Goal: Task Accomplishment & Management: Manage account settings

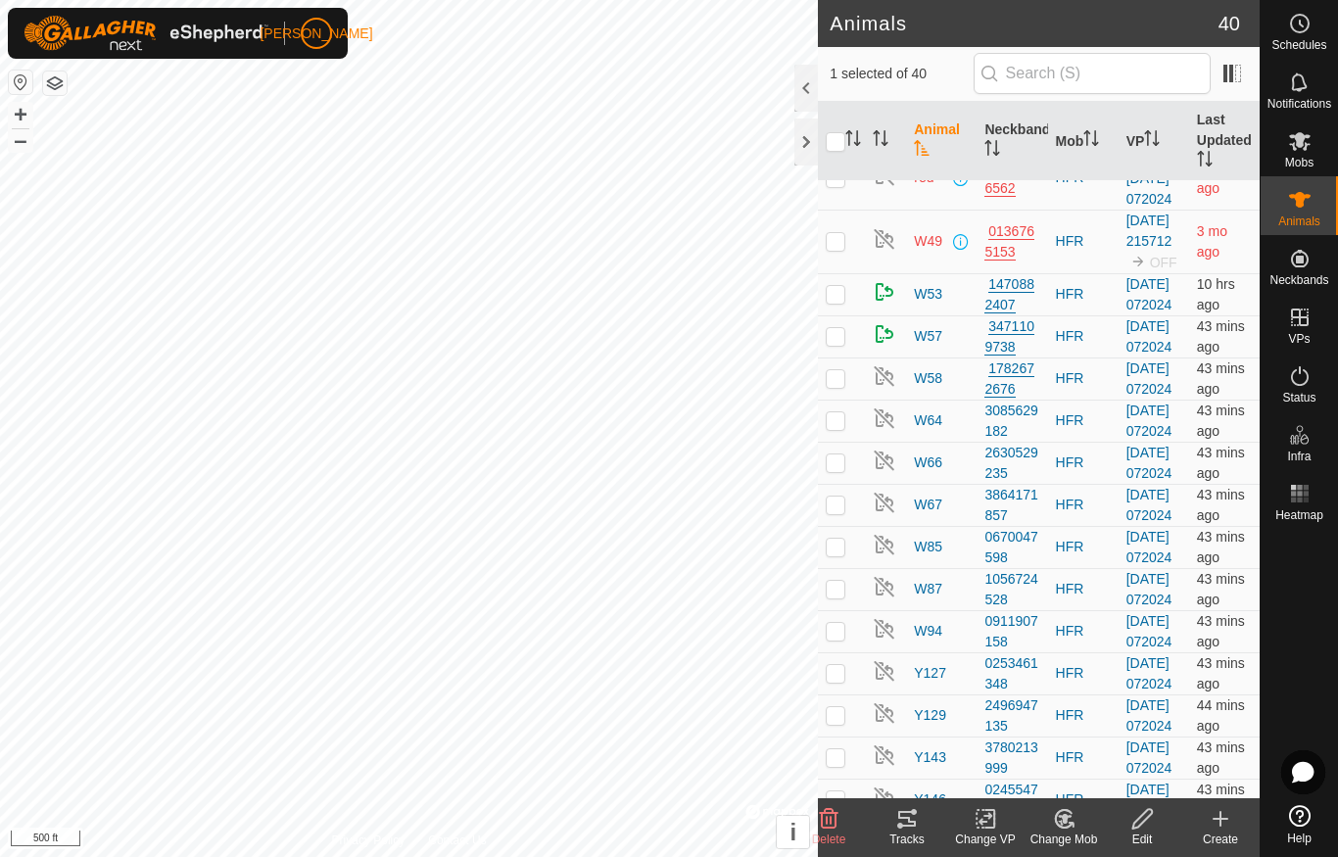
scroll to position [983, 0]
click at [1140, 833] on div "Edit" at bounding box center [1142, 839] width 78 height 18
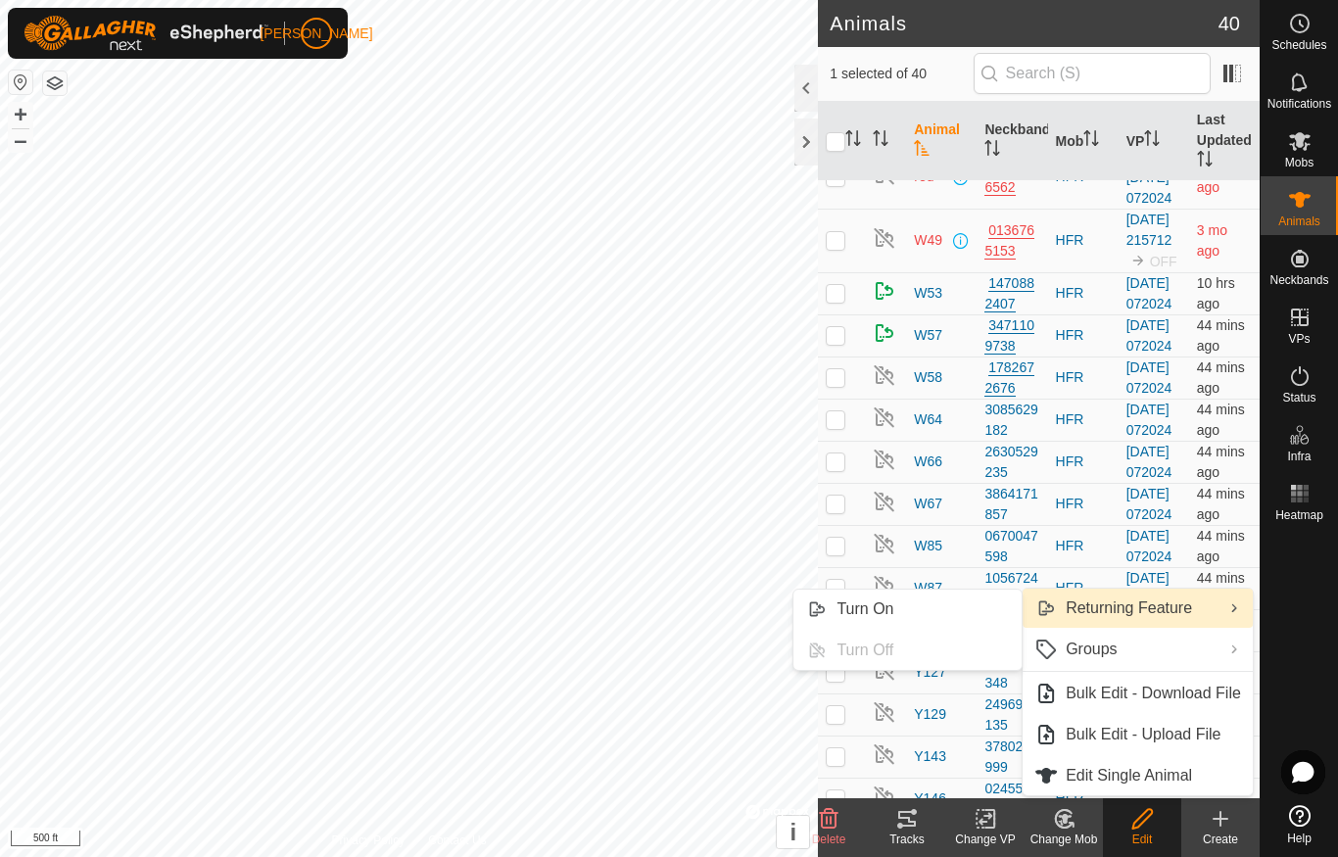
click at [881, 612] on span "Turn On" at bounding box center [864, 609] width 57 height 24
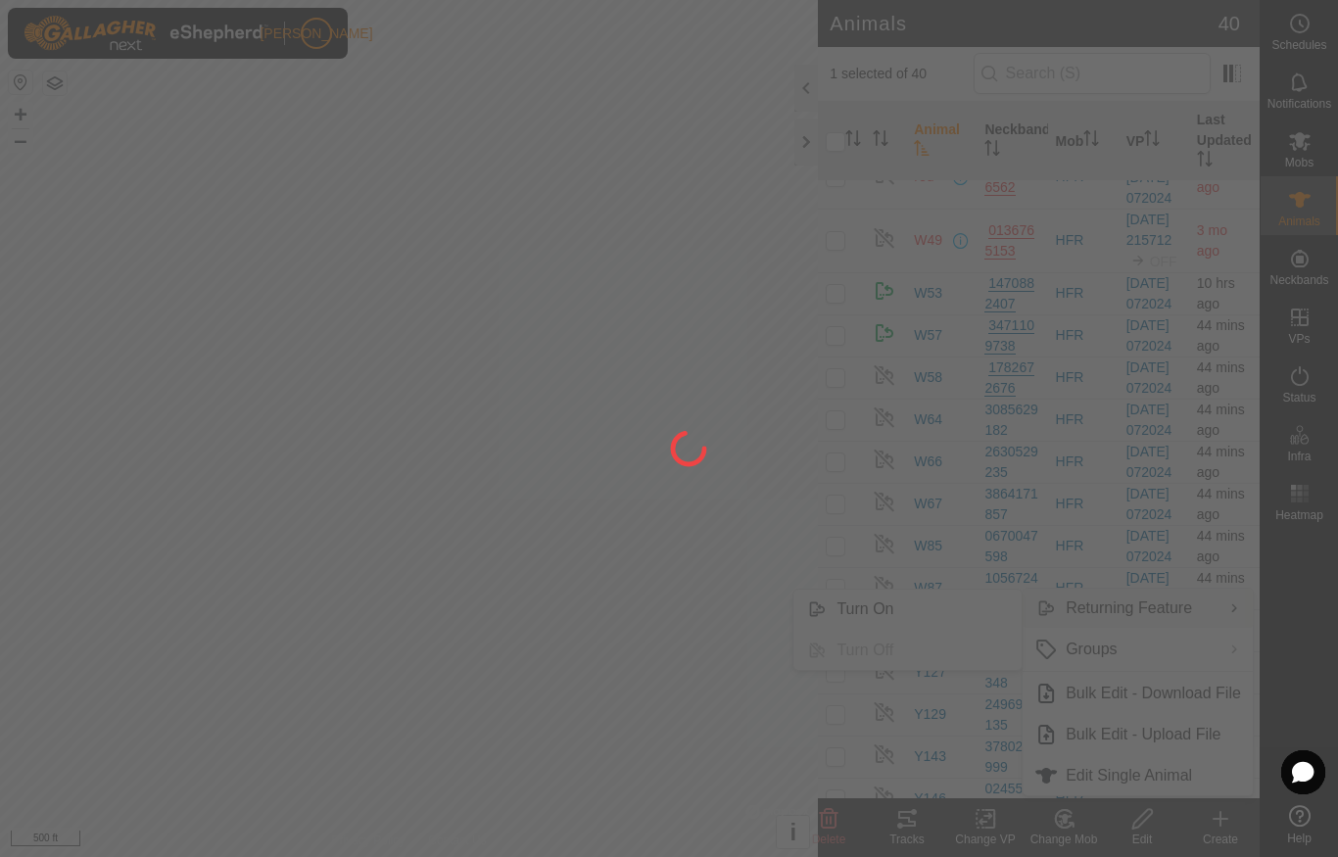
checkbox input "false"
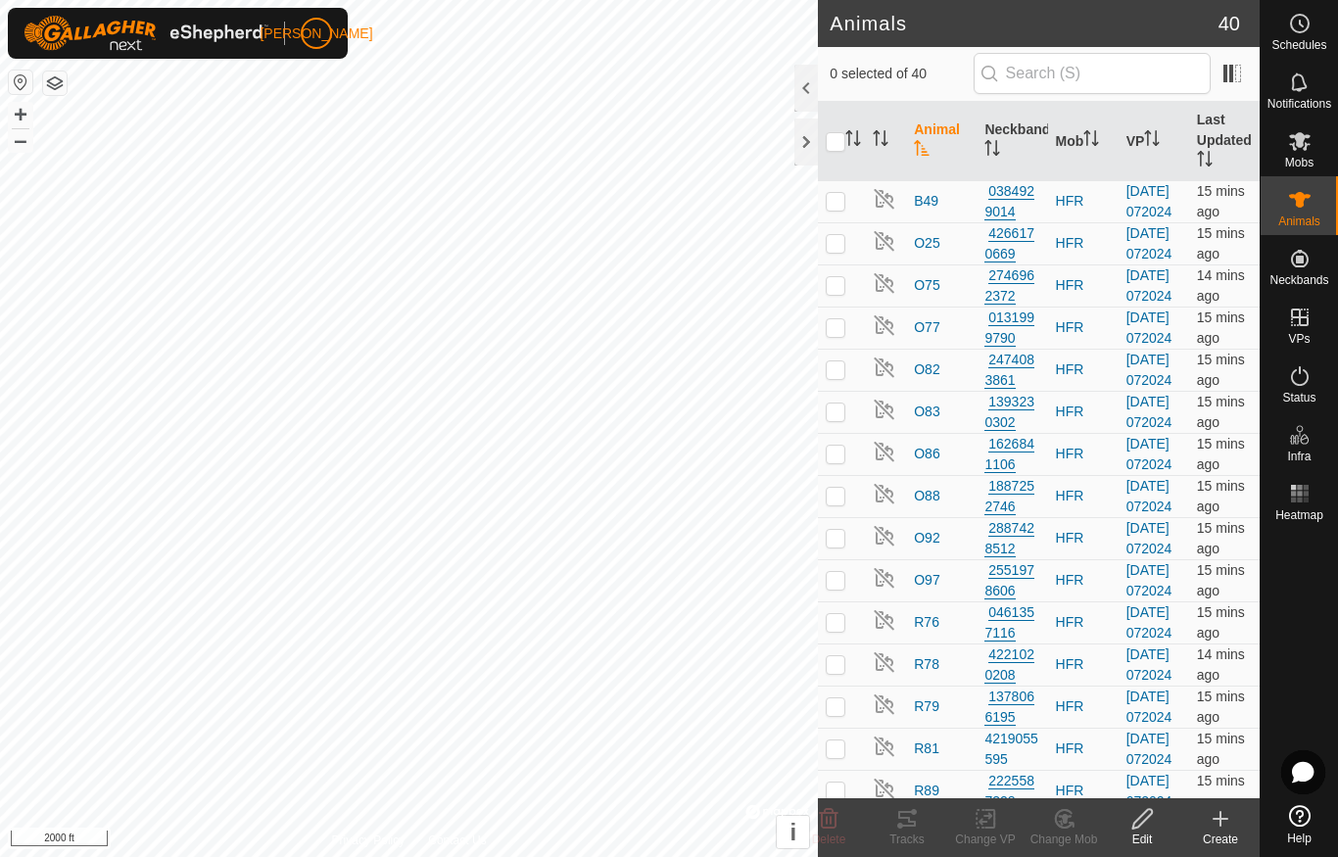
scroll to position [0, 0]
click at [1308, 681] on div at bounding box center [1298, 663] width 77 height 268
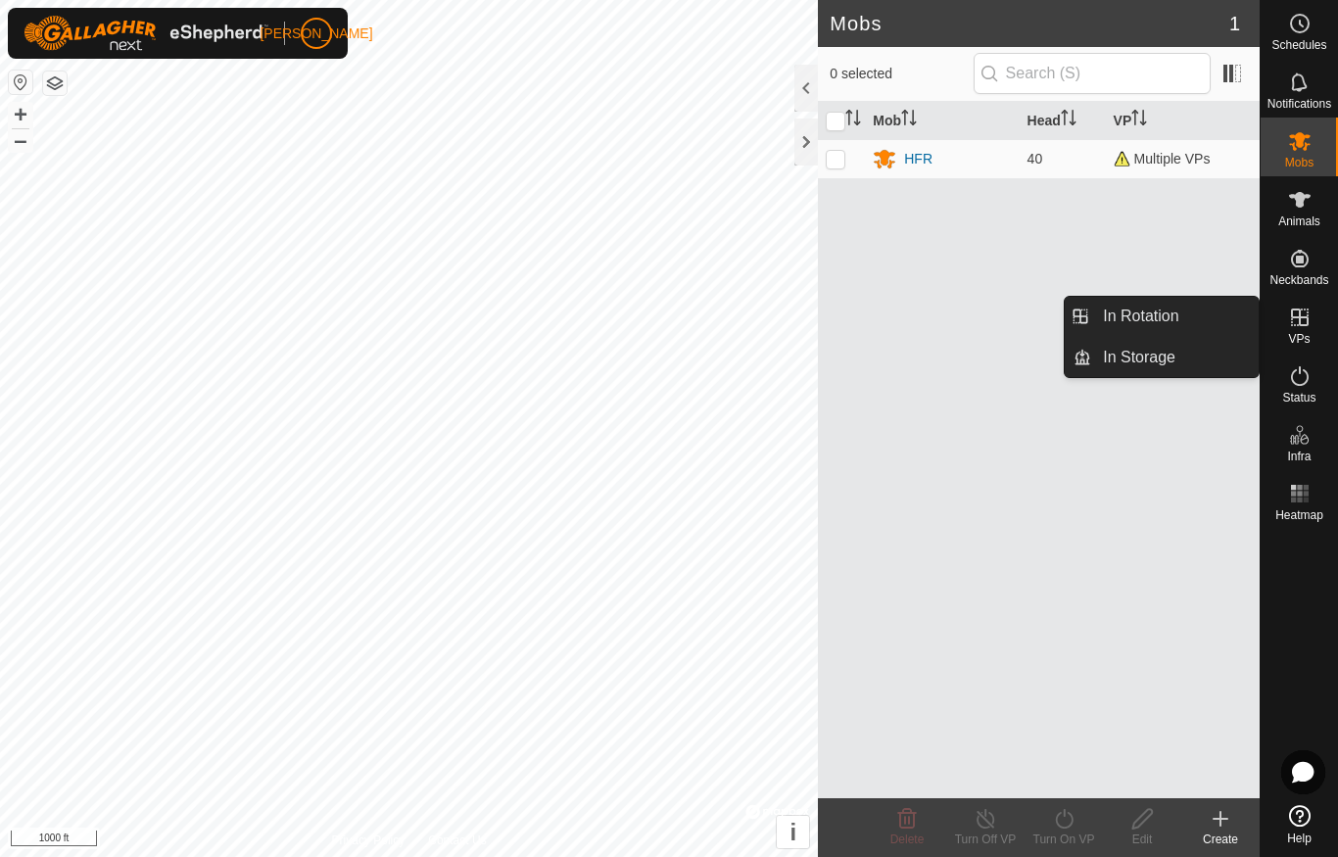
click at [1189, 319] on link "In Rotation" at bounding box center [1174, 316] width 167 height 39
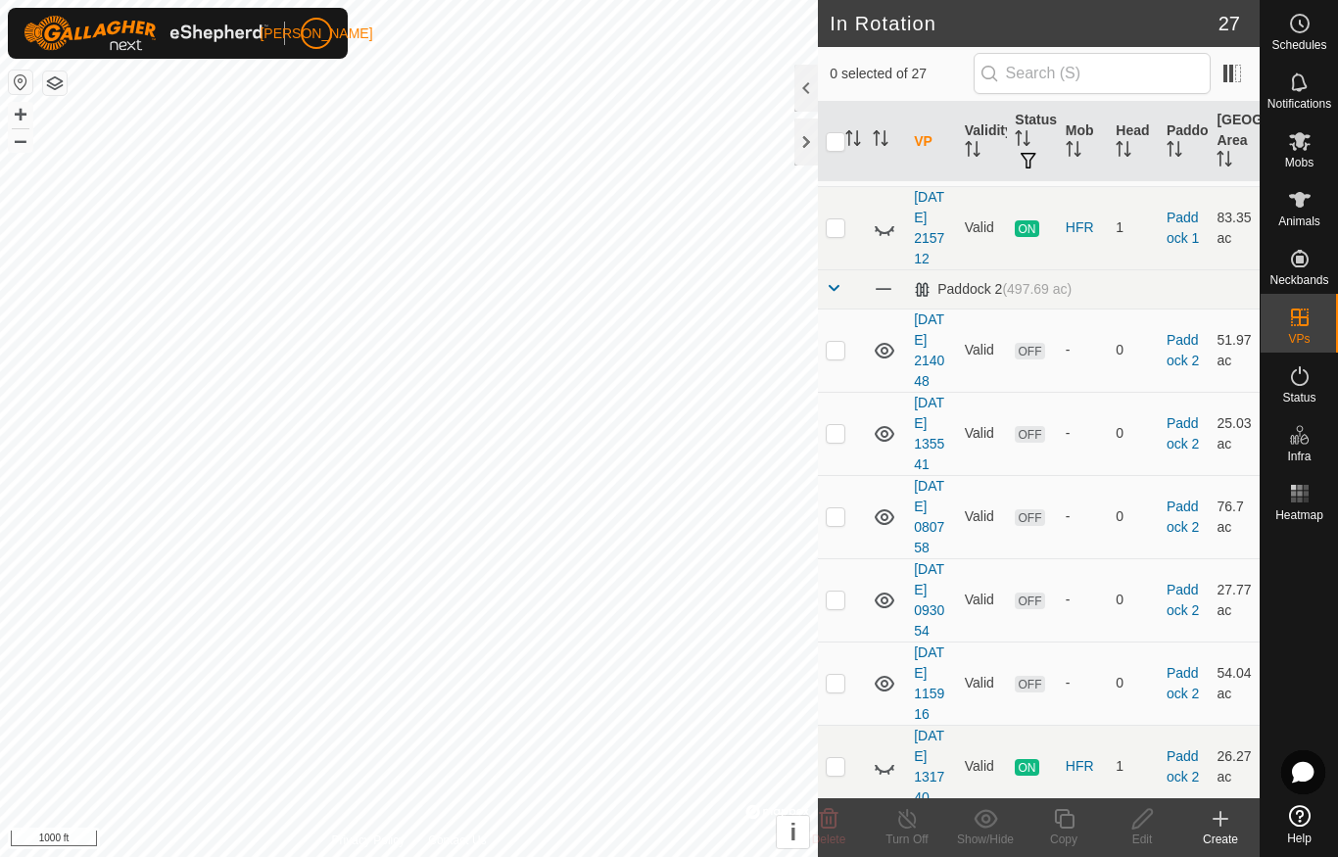
scroll to position [786, 0]
click at [883, 237] on icon at bounding box center [884, 225] width 24 height 24
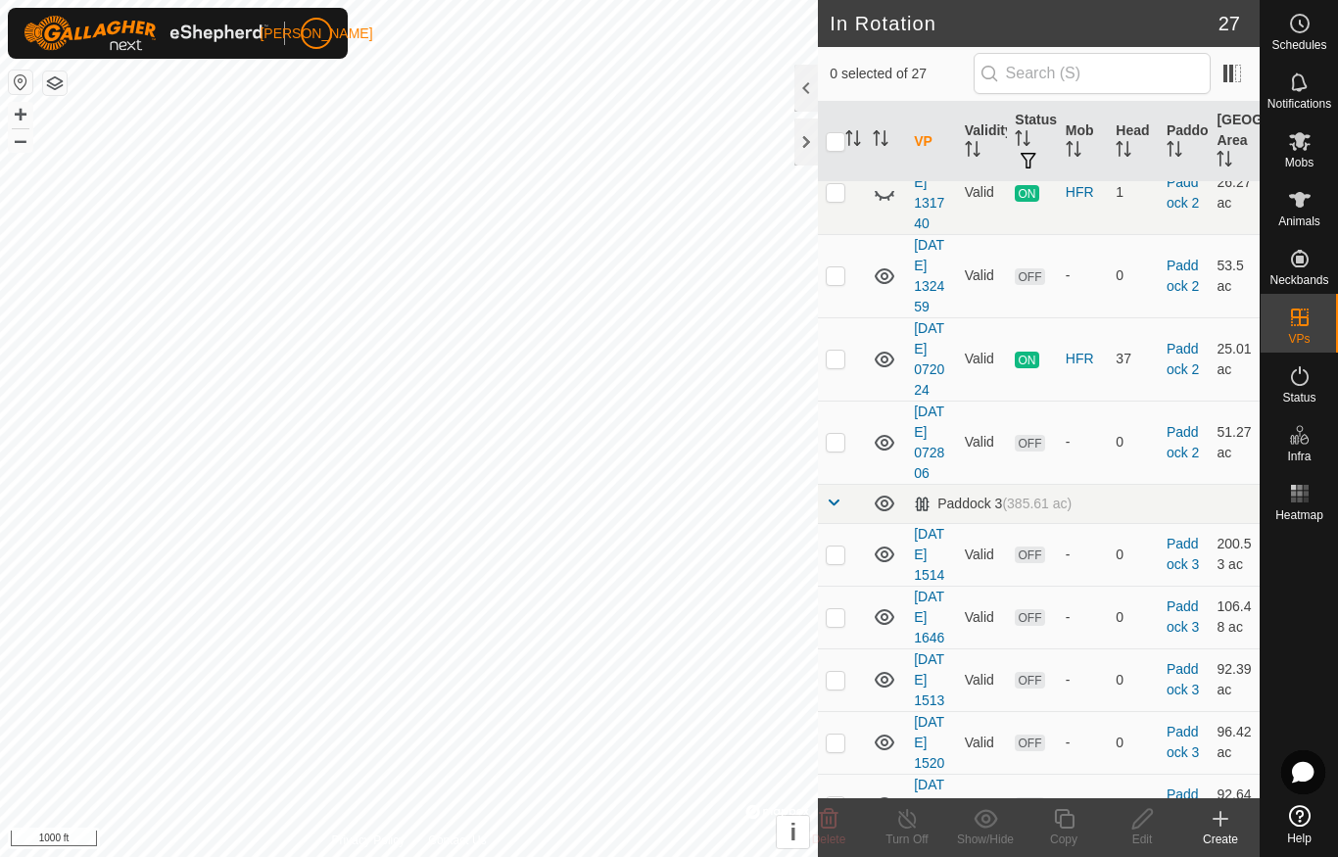
scroll to position [1363, 0]
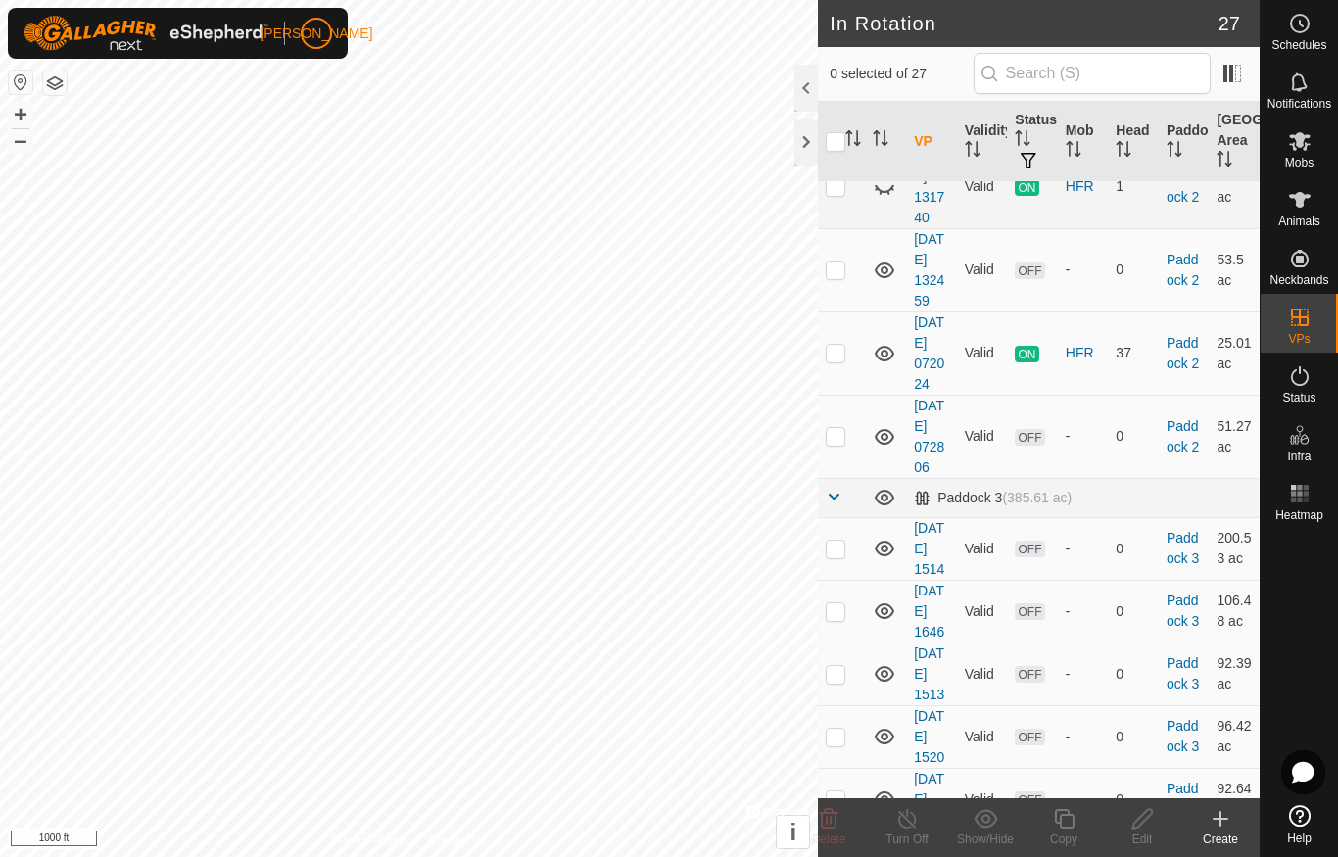
click at [876, 199] on icon at bounding box center [884, 187] width 24 height 24
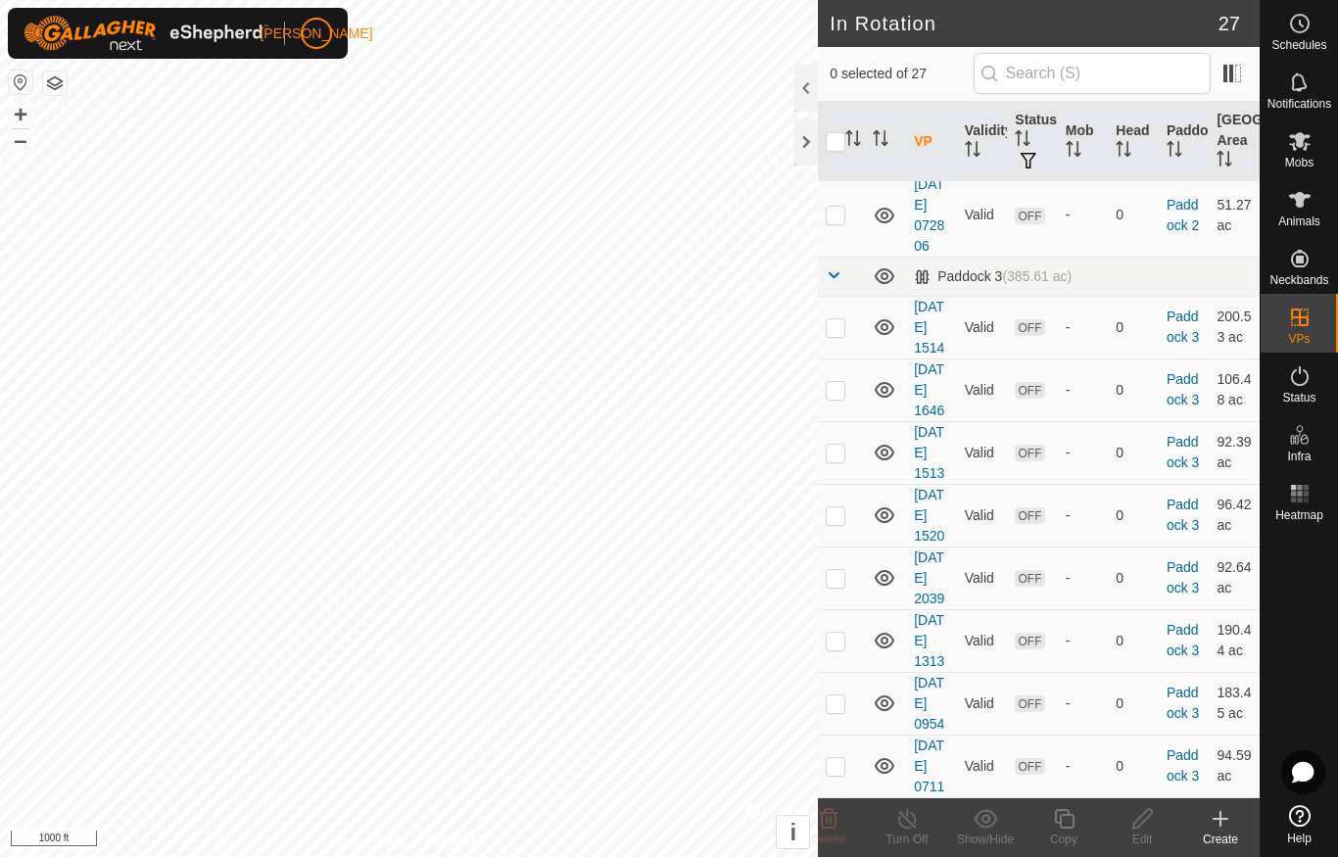
scroll to position [2139, 0]
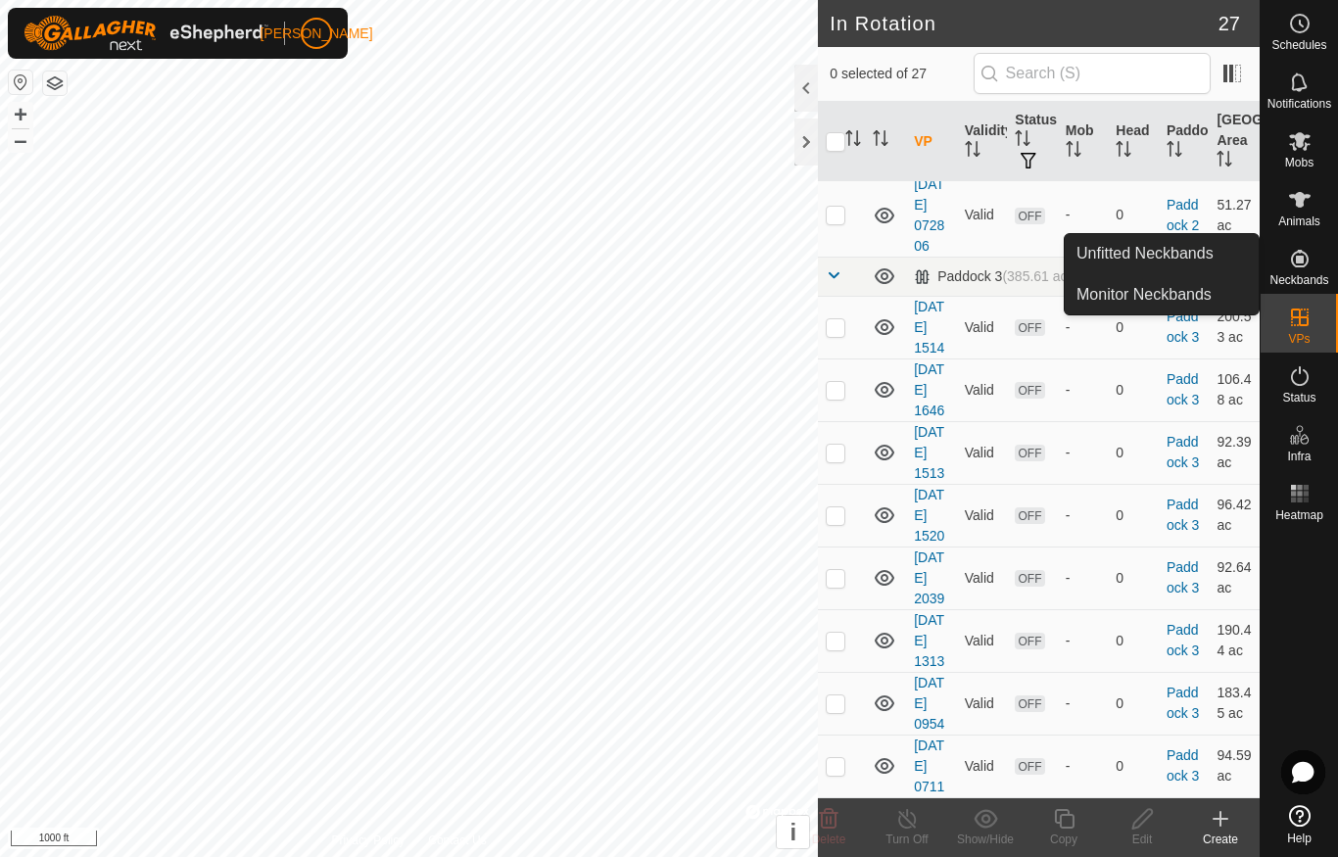
click at [1207, 260] on span "Unfitted Neckbands" at bounding box center [1144, 254] width 137 height 24
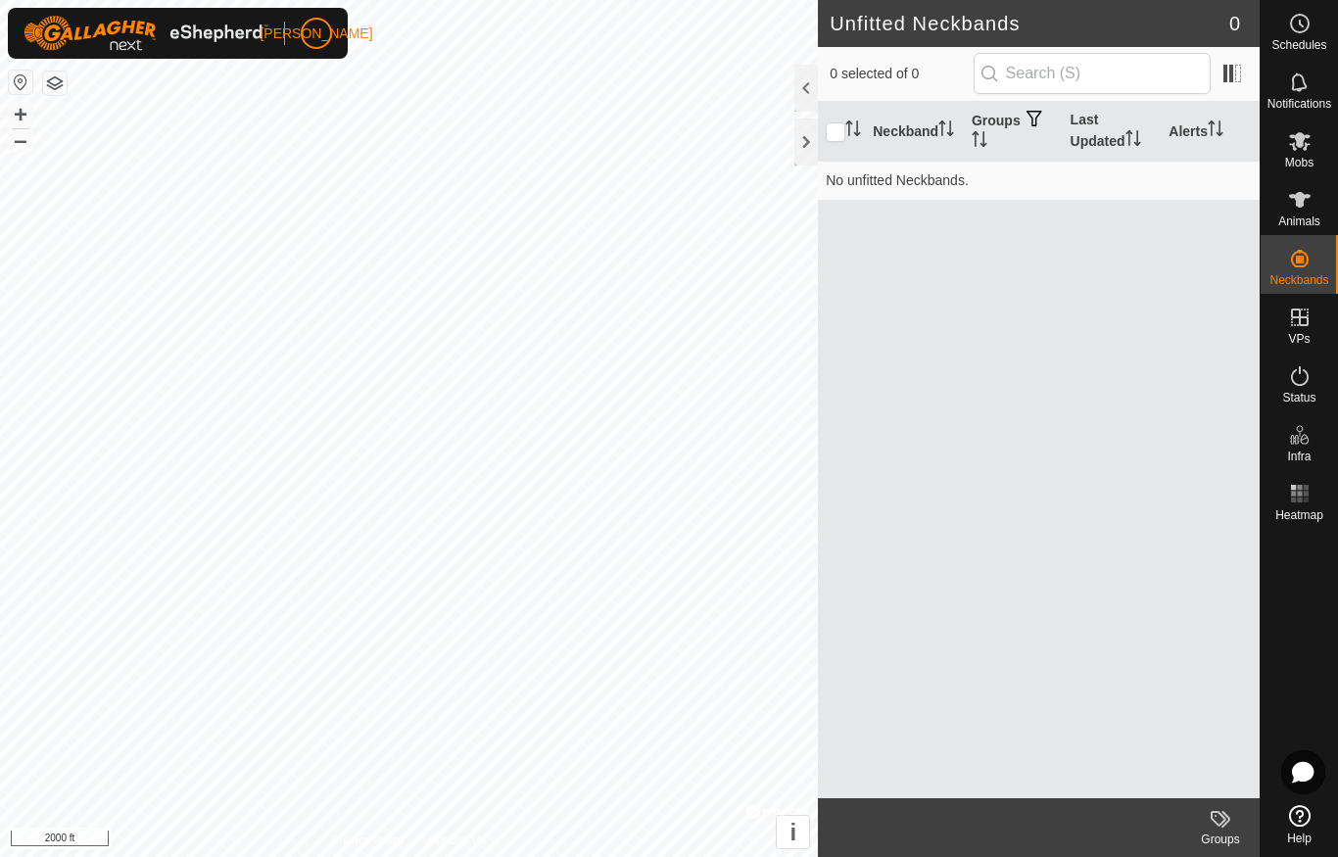
click at [1032, 119] on span "button" at bounding box center [1034, 119] width 16 height 16
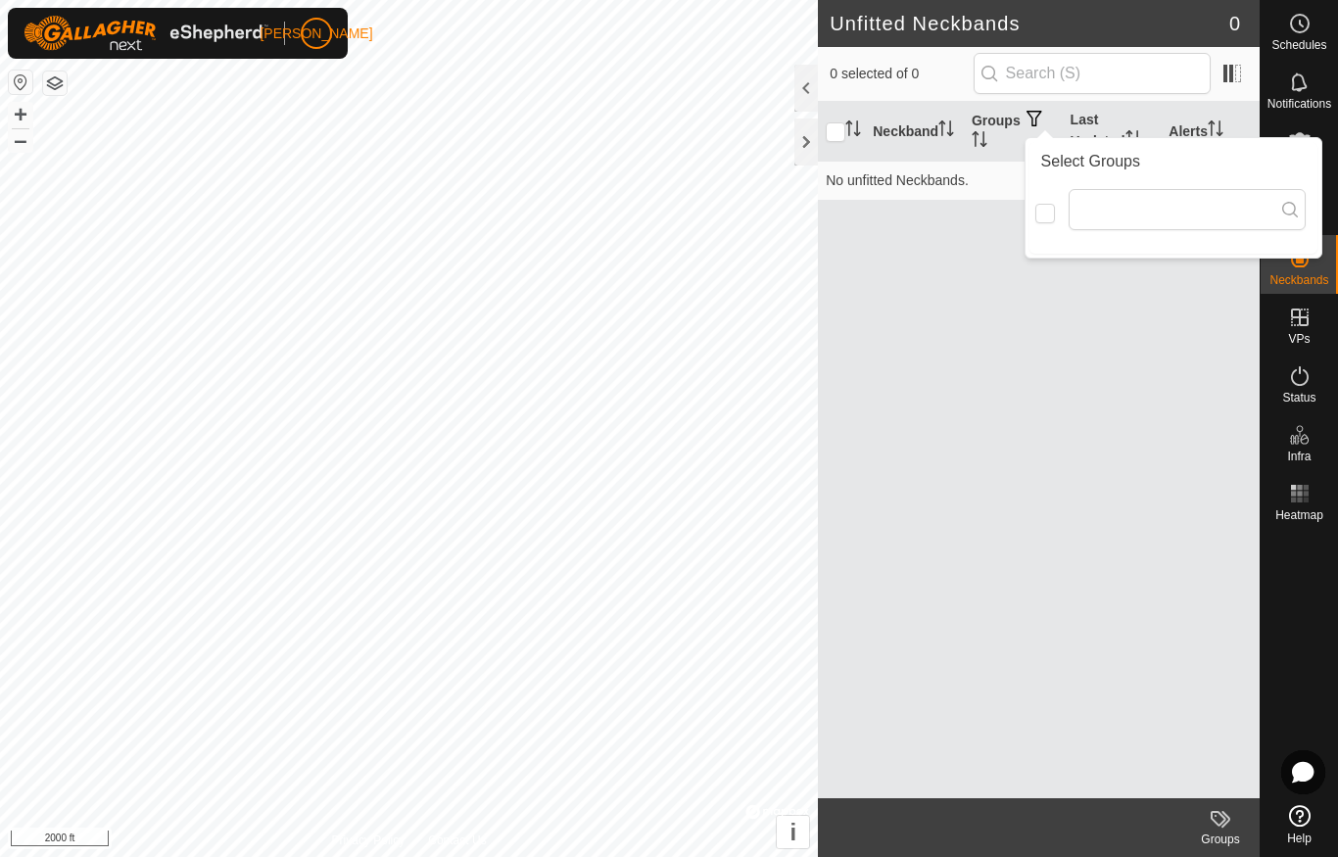
click at [1160, 337] on div "Neckband Groups Last Updated Alerts No unfitted Neckbands." at bounding box center [1039, 450] width 442 height 696
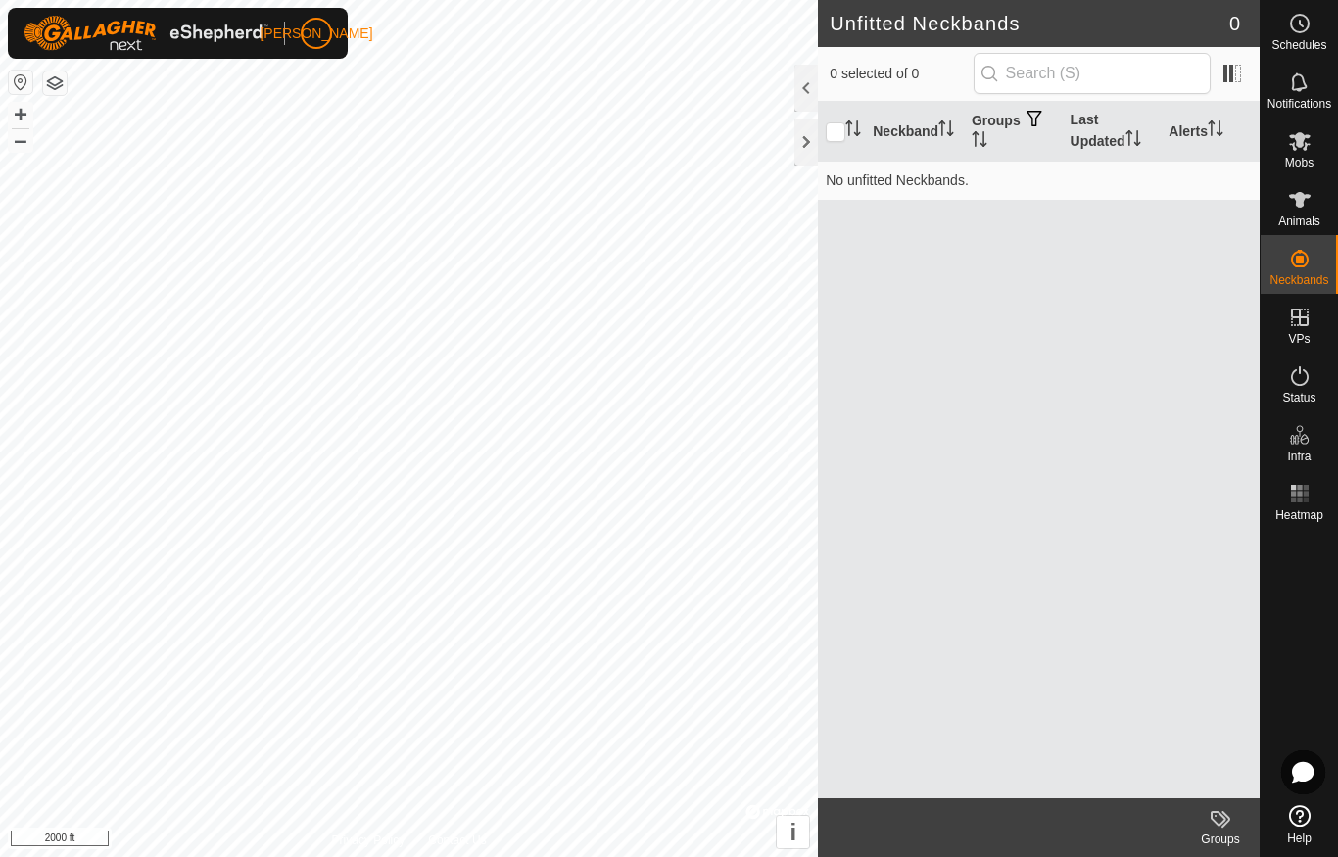
click at [806, 68] on div at bounding box center [806, 88] width 24 height 47
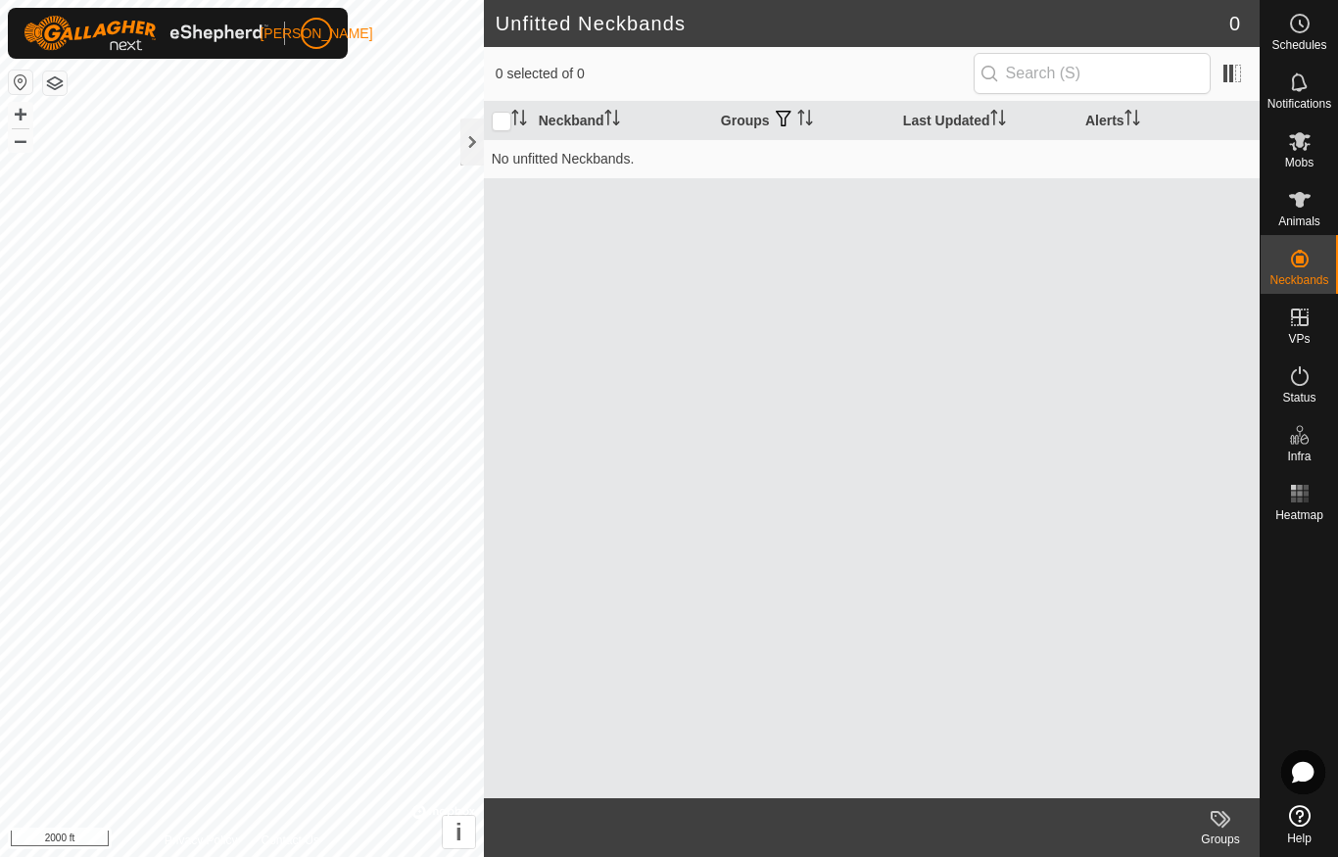
click at [1224, 822] on icon at bounding box center [1220, 819] width 24 height 24
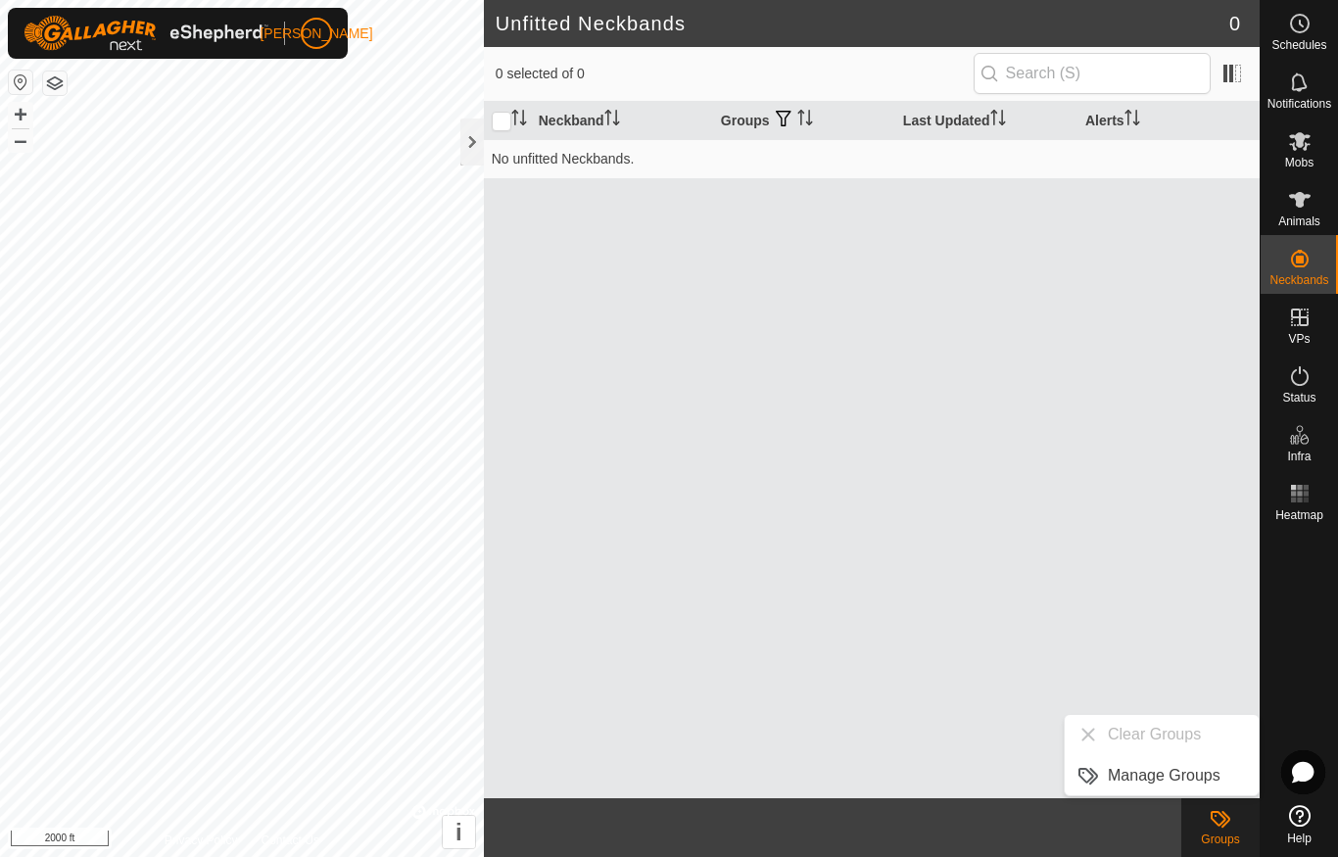
click at [1192, 679] on div "Neckband Groups Last Updated Alerts No unfitted Neckbands." at bounding box center [872, 450] width 776 height 696
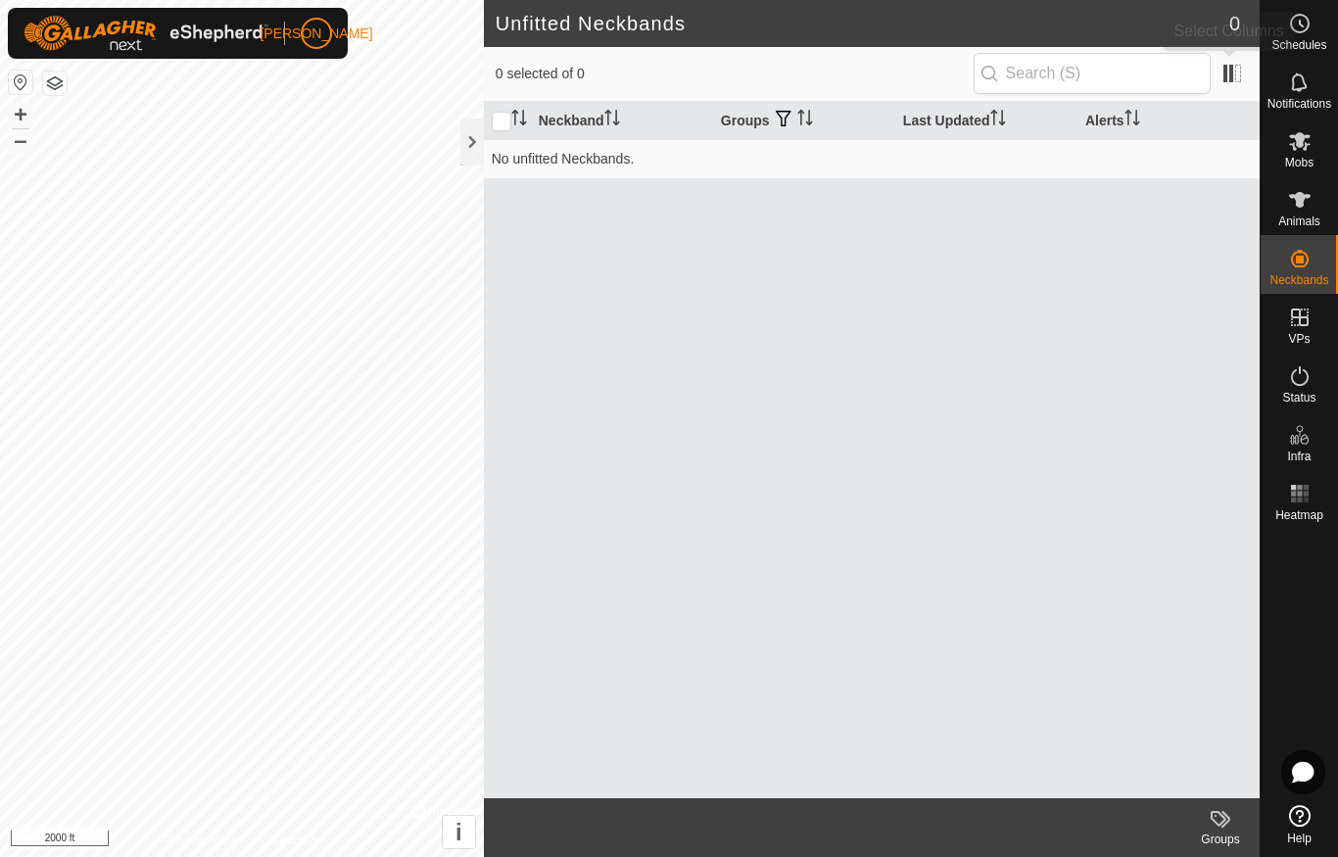
click at [1233, 78] on span at bounding box center [1231, 73] width 31 height 31
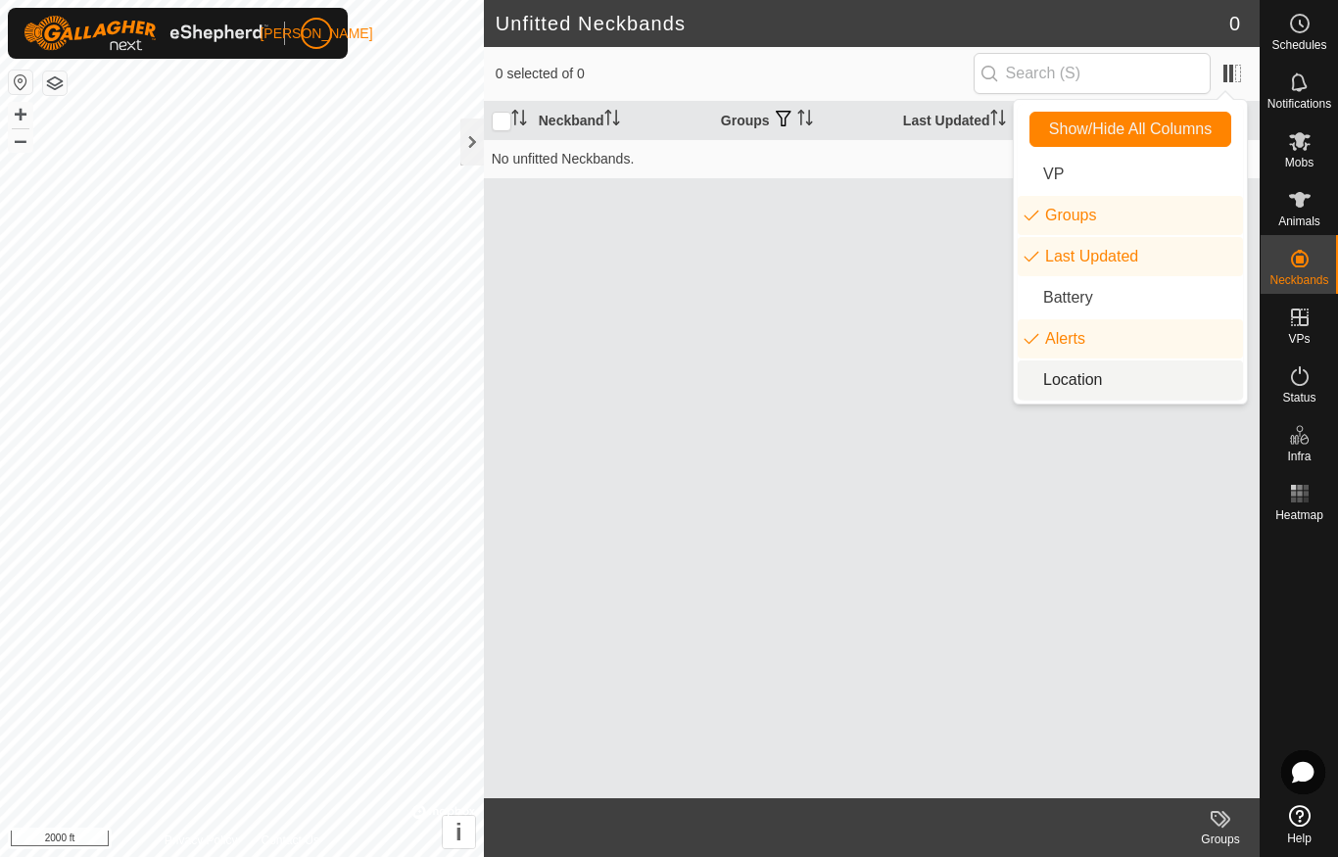
click at [1092, 391] on li "Location" at bounding box center [1129, 379] width 225 height 39
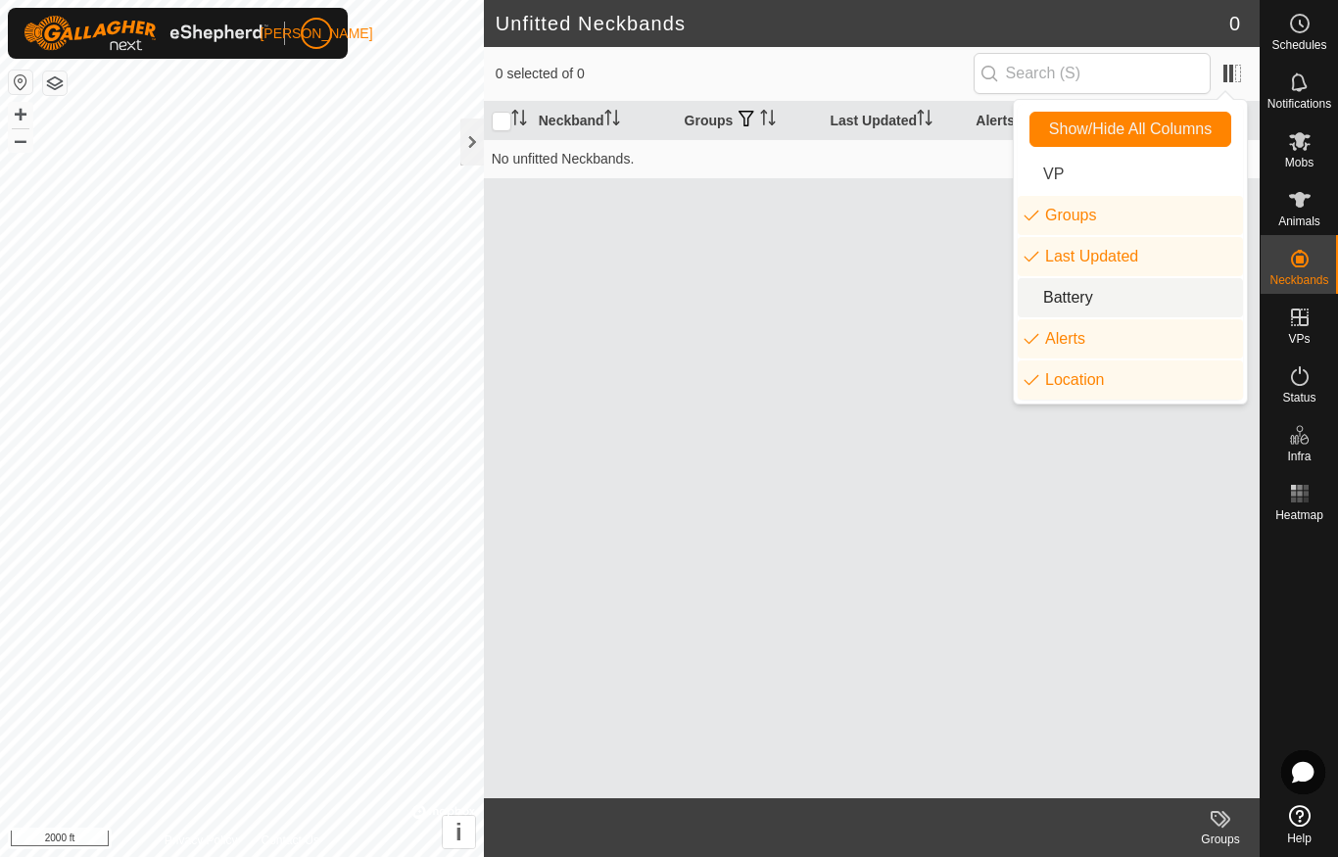
click at [1114, 298] on li "Battery" at bounding box center [1129, 297] width 225 height 39
click at [976, 493] on div "Neckband Groups Last Updated Battery Alerts Location No unfitted Neckbands." at bounding box center [872, 450] width 776 height 696
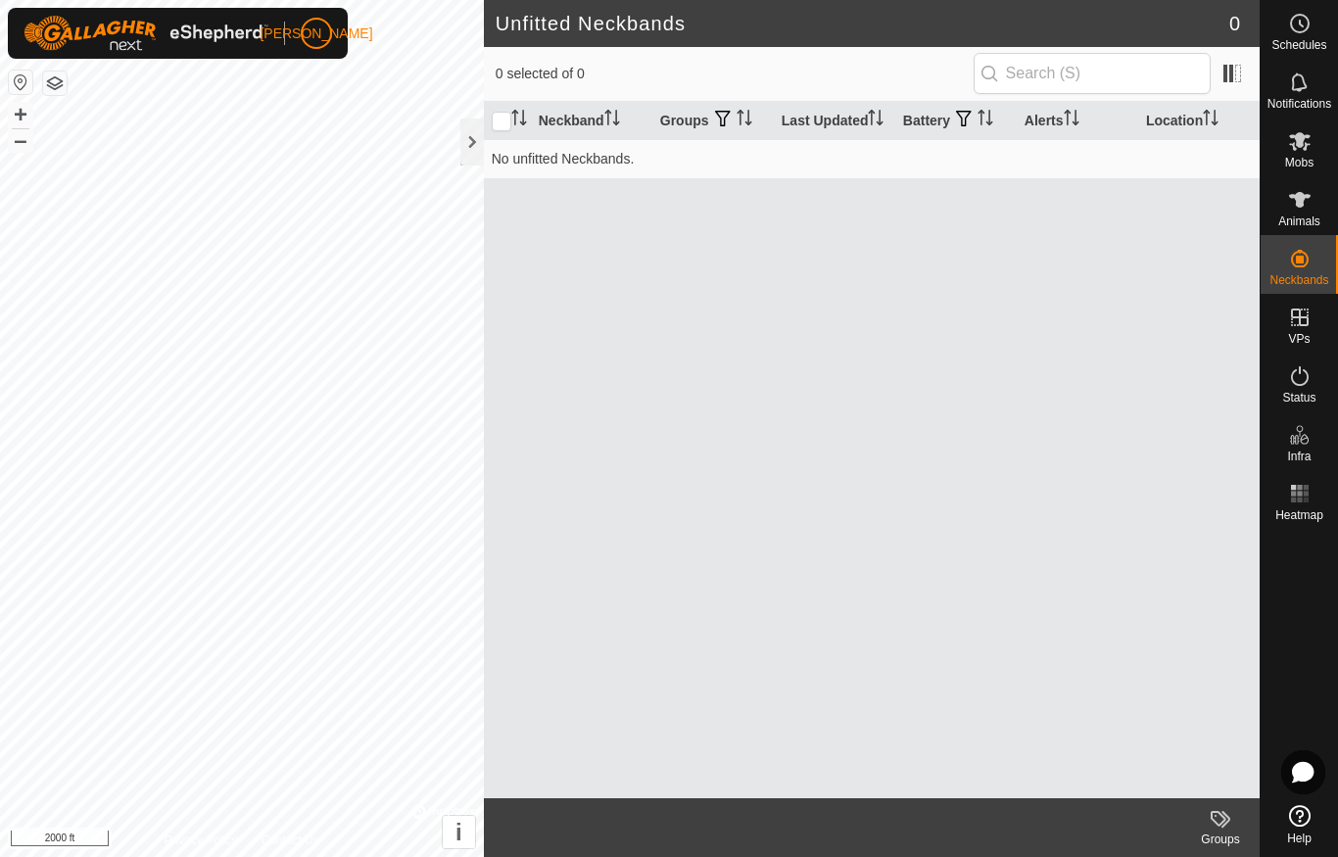
click at [1161, 632] on div "Neckband Groups Last Updated Battery Alerts Location No unfitted Neckbands." at bounding box center [872, 450] width 776 height 696
click at [1121, 704] on div "Neckband Groups Last Updated Battery Alerts Location No unfitted Neckbands." at bounding box center [872, 450] width 776 height 696
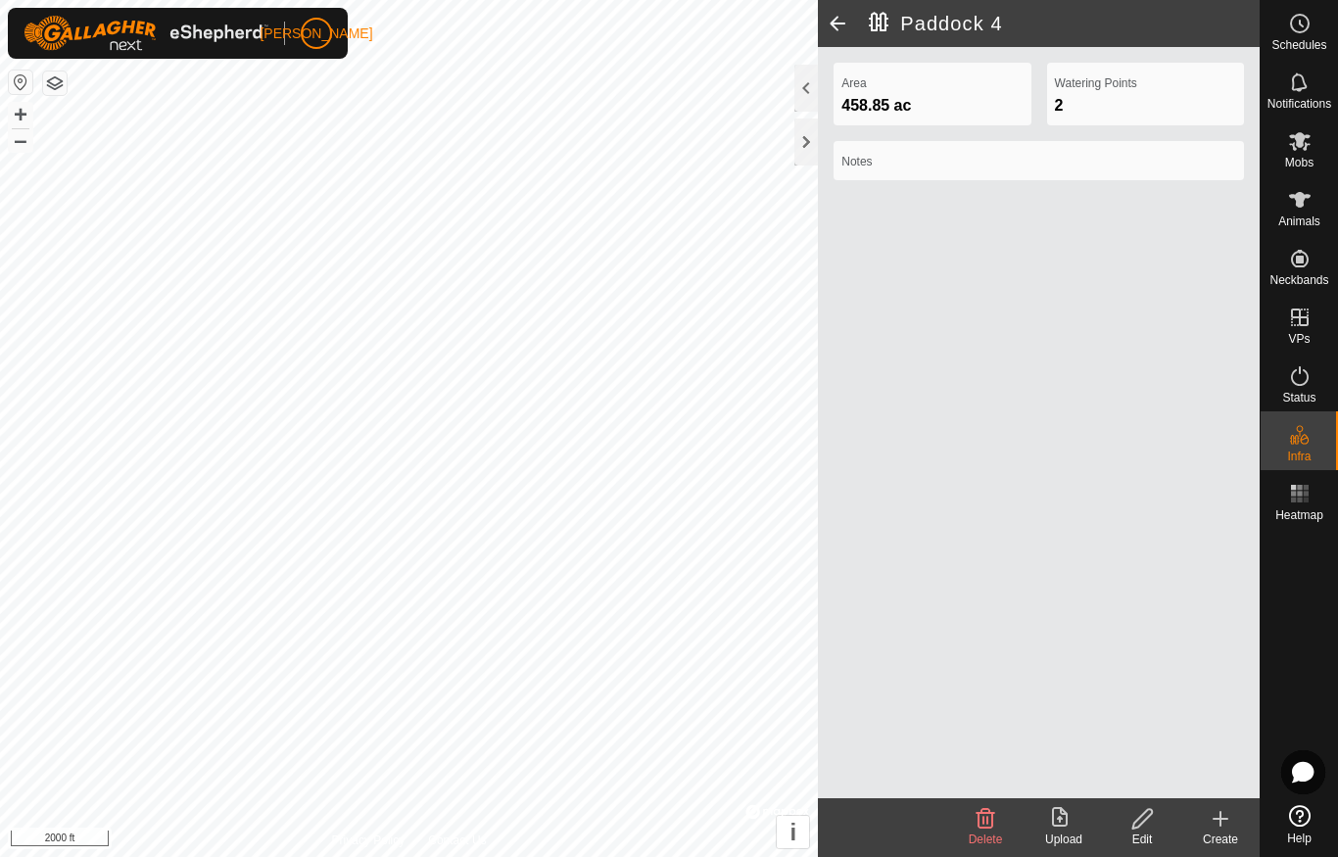
click at [802, 148] on div at bounding box center [806, 141] width 24 height 47
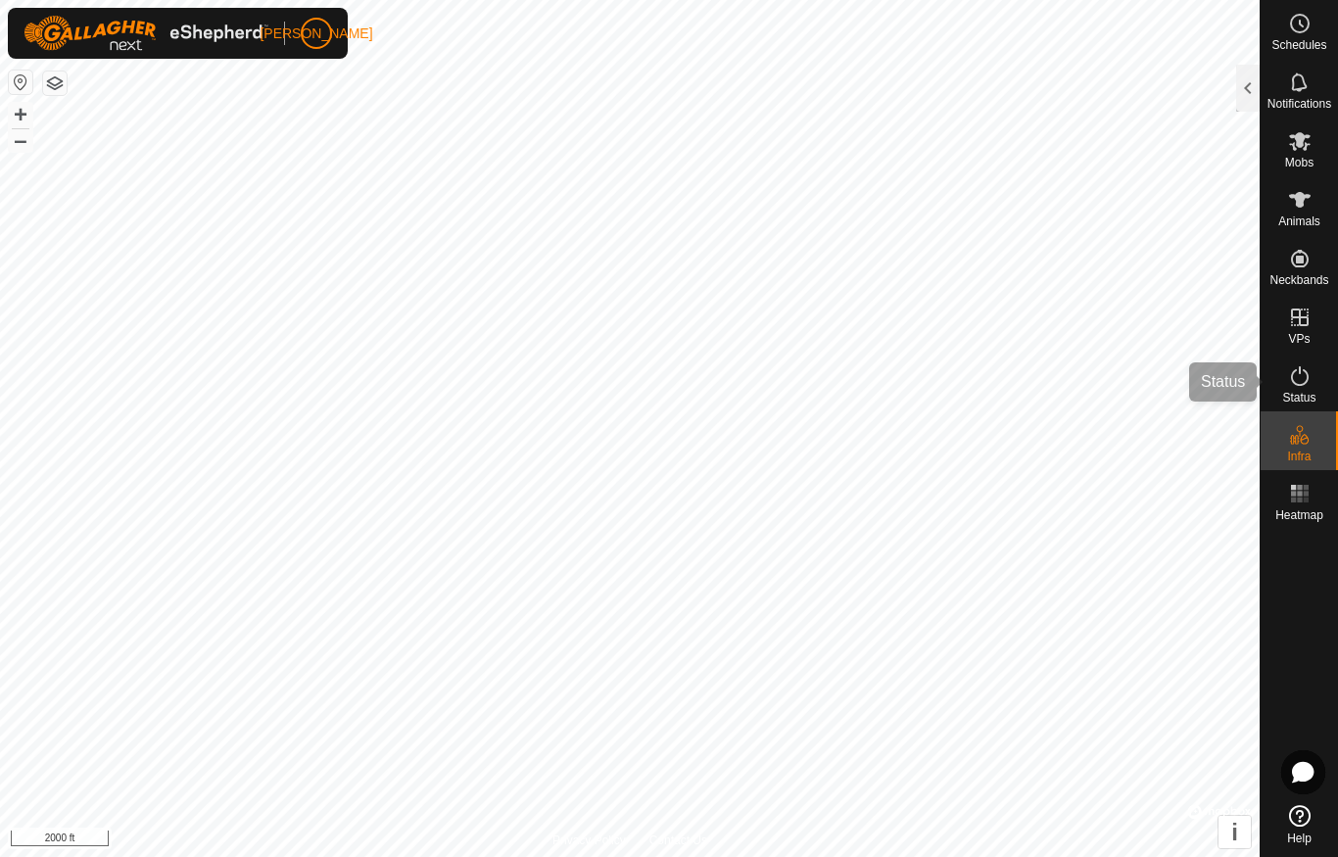
click at [1303, 382] on icon at bounding box center [1300, 376] width 24 height 24
